Goal: Information Seeking & Learning: Learn about a topic

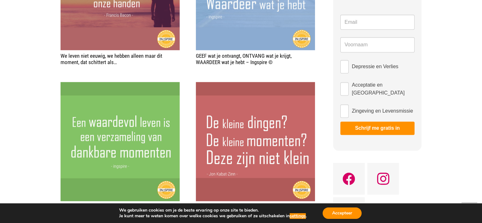
scroll to position [1077, 0]
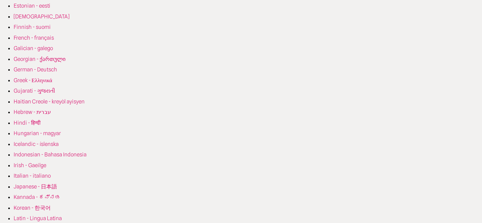
scroll to position [222, 0]
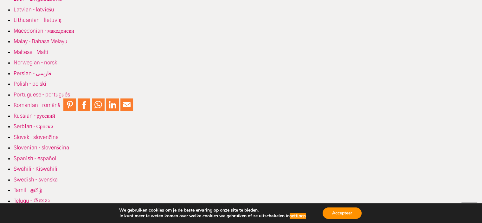
scroll to position [444, 0]
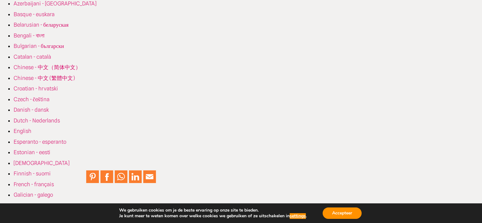
scroll to position [63, 0]
